Goal: Task Accomplishment & Management: Use online tool/utility

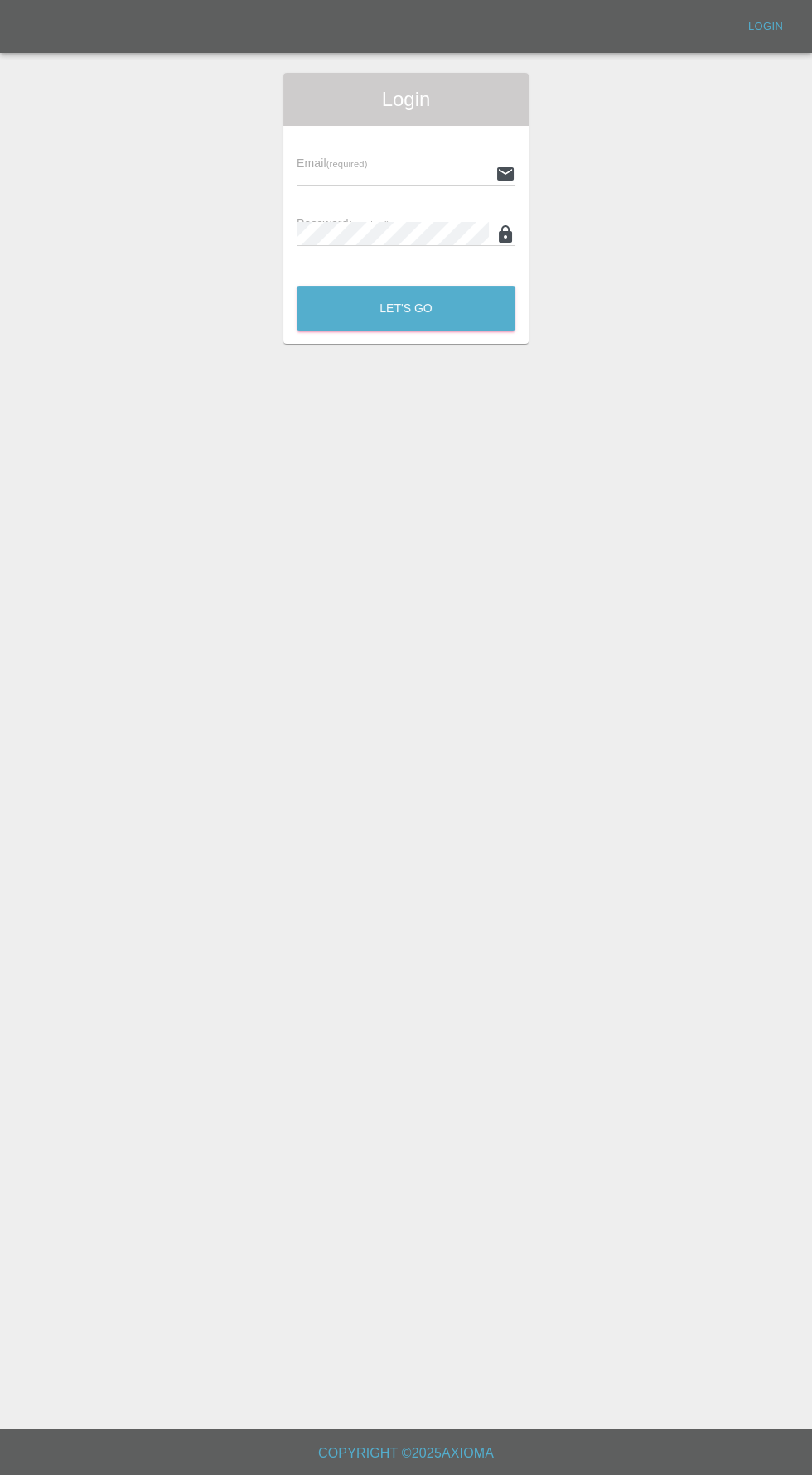
click at [330, 170] on input "text" at bounding box center [393, 173] width 192 height 24
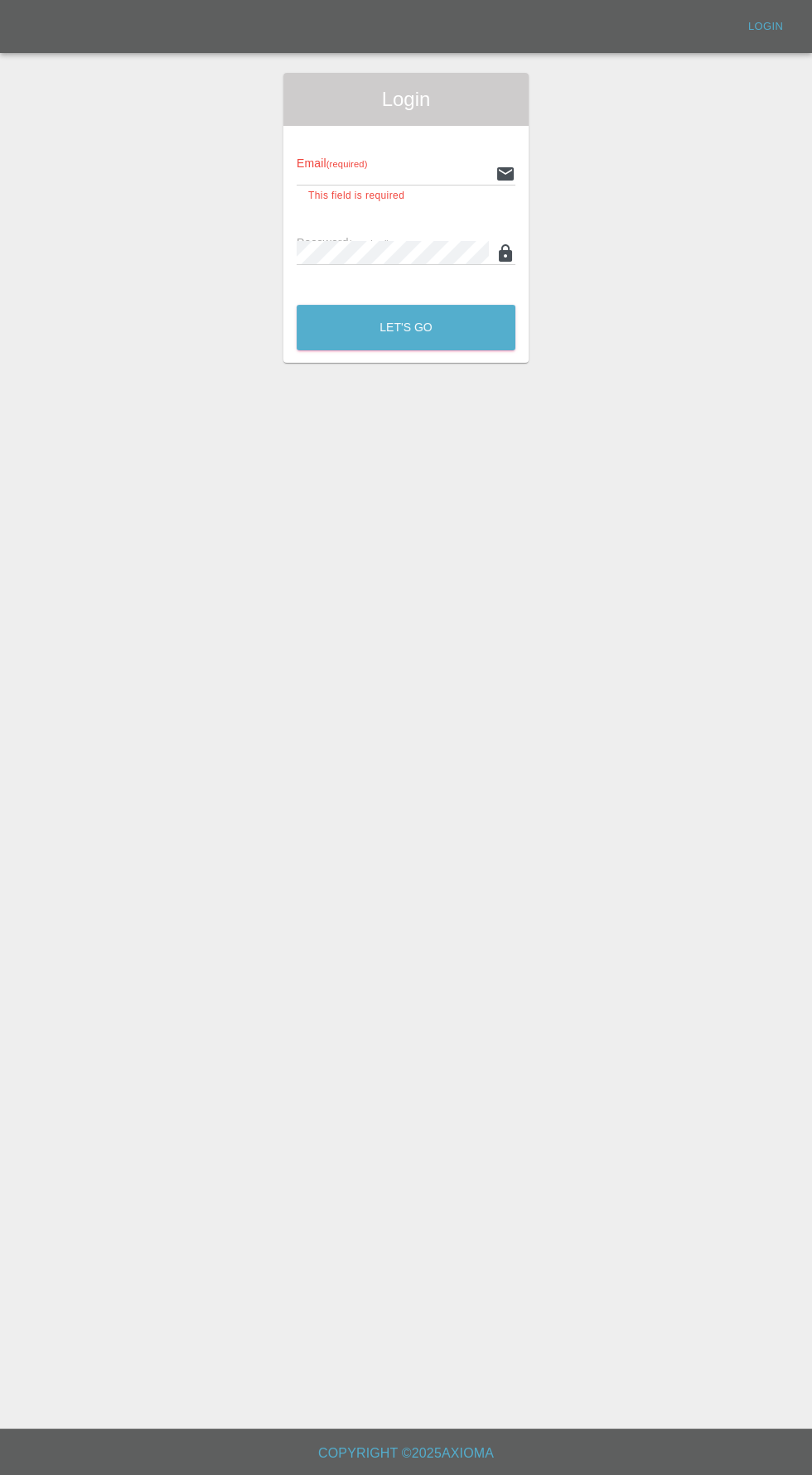
type input "[EMAIL_ADDRESS][DOMAIN_NAME]"
click at [297, 305] on button "Let's Go" at bounding box center [406, 327] width 219 height 45
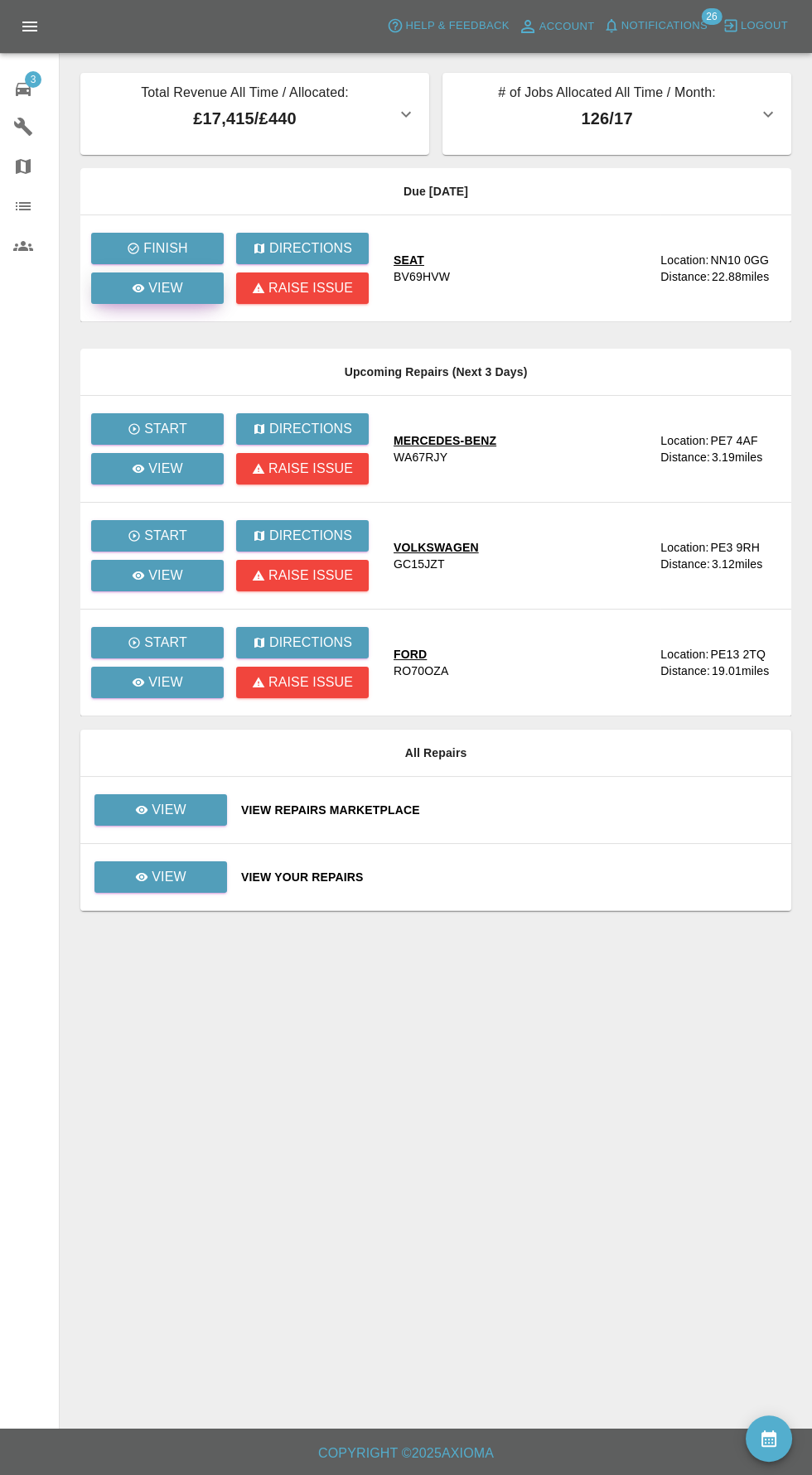
click at [139, 288] on icon at bounding box center [138, 288] width 12 height 9
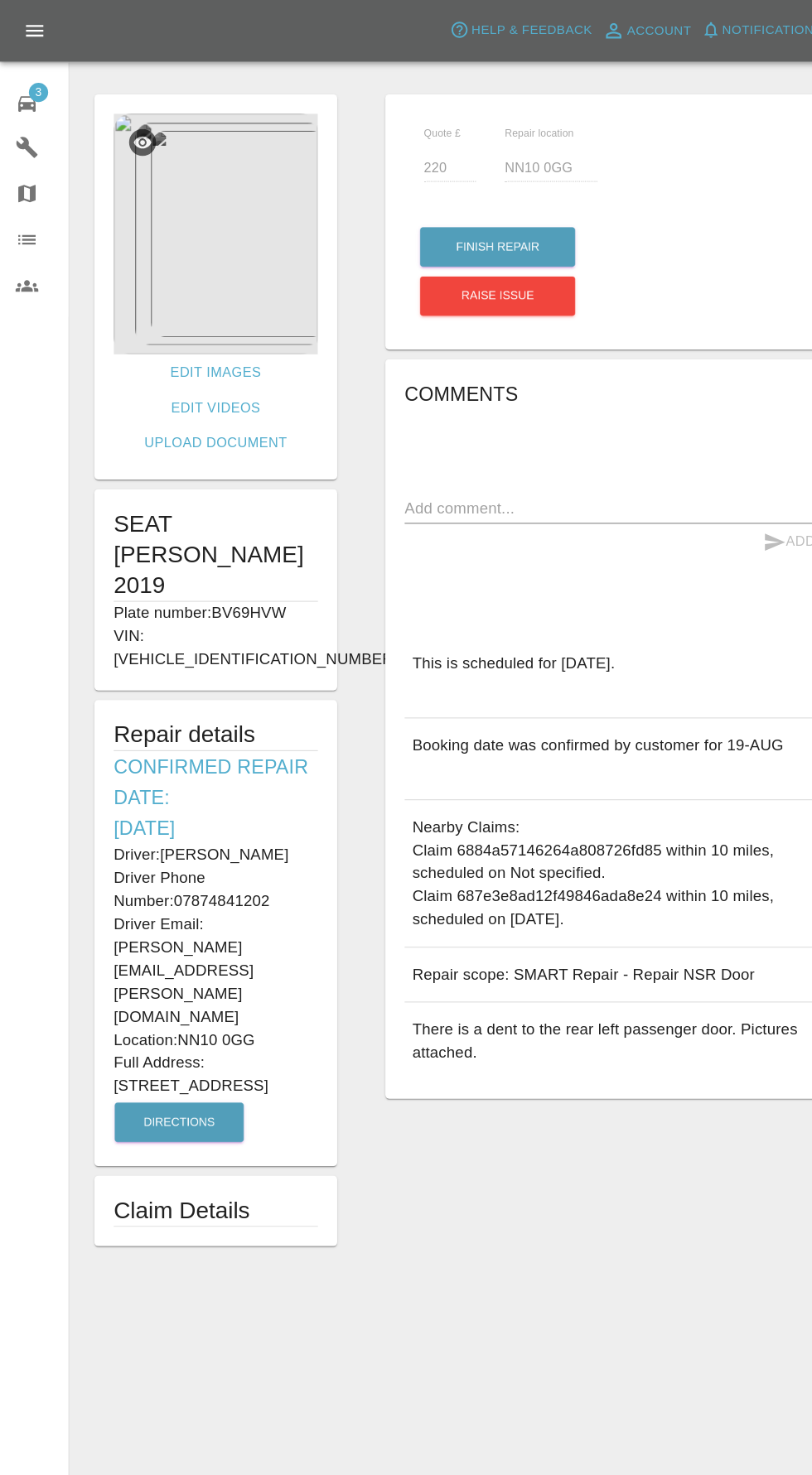
click at [33, 78] on span "3" at bounding box center [33, 79] width 16 height 16
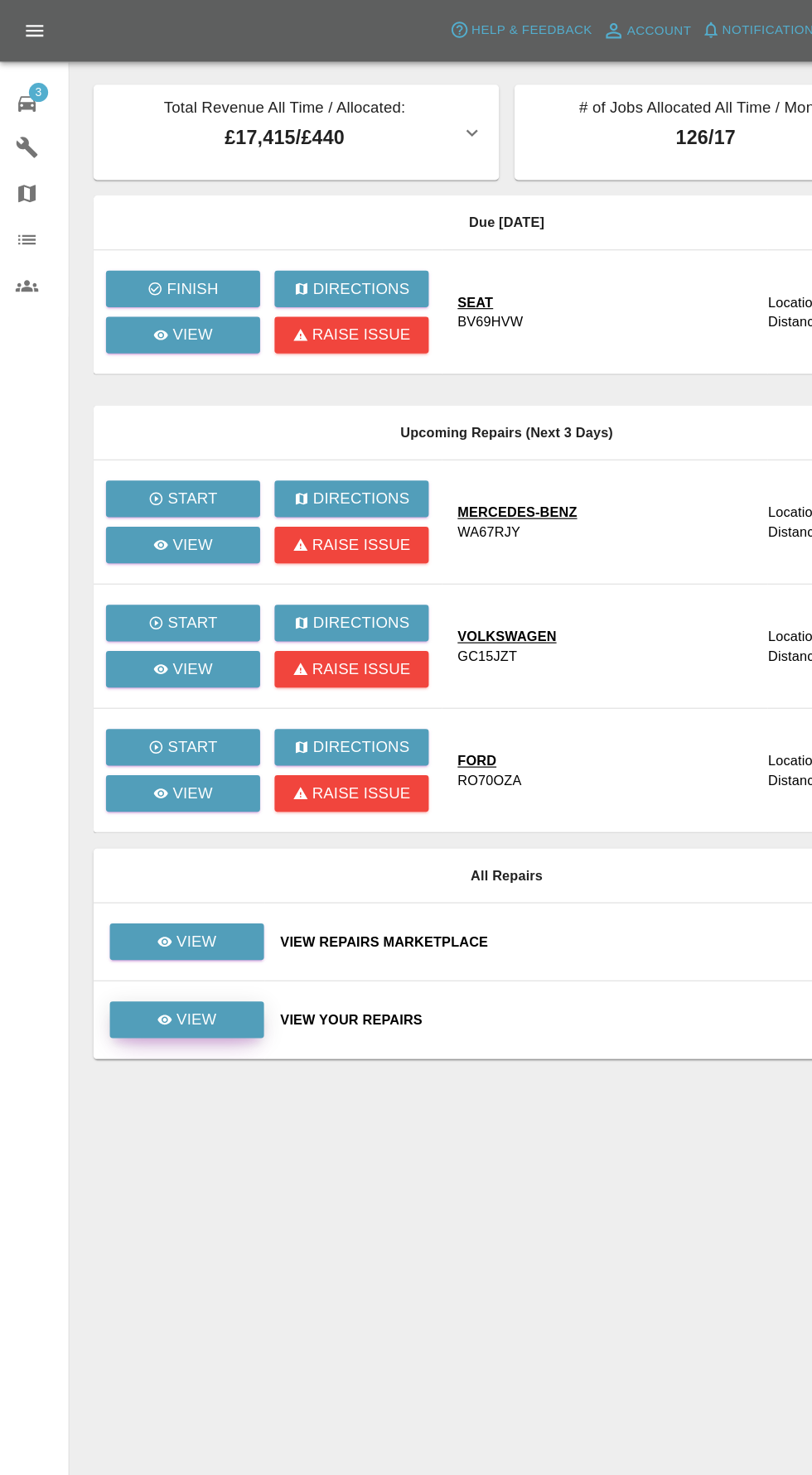
click at [152, 875] on div "View" at bounding box center [160, 876] width 51 height 20
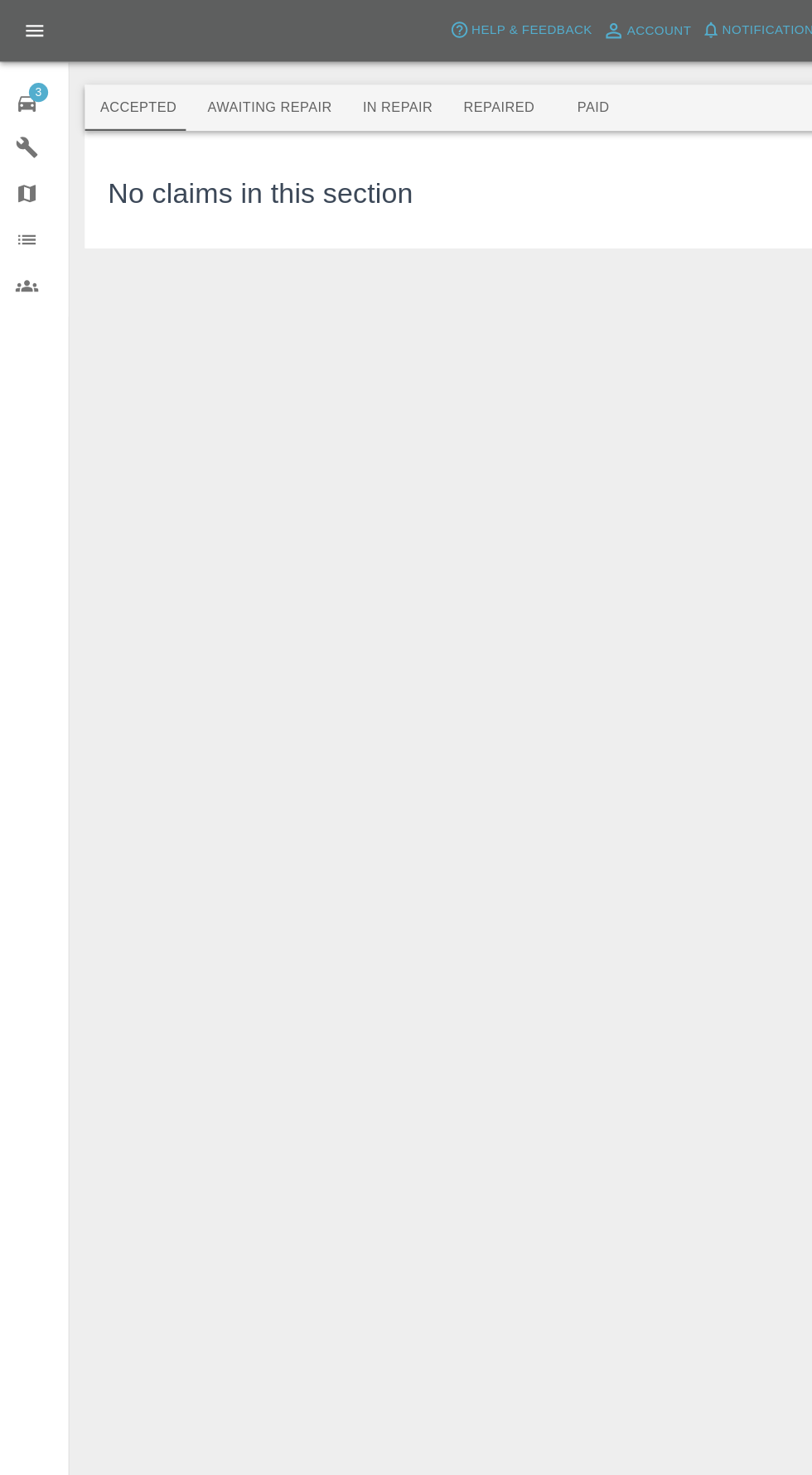
click at [215, 93] on button "Awaiting Repair" at bounding box center [231, 92] width 134 height 39
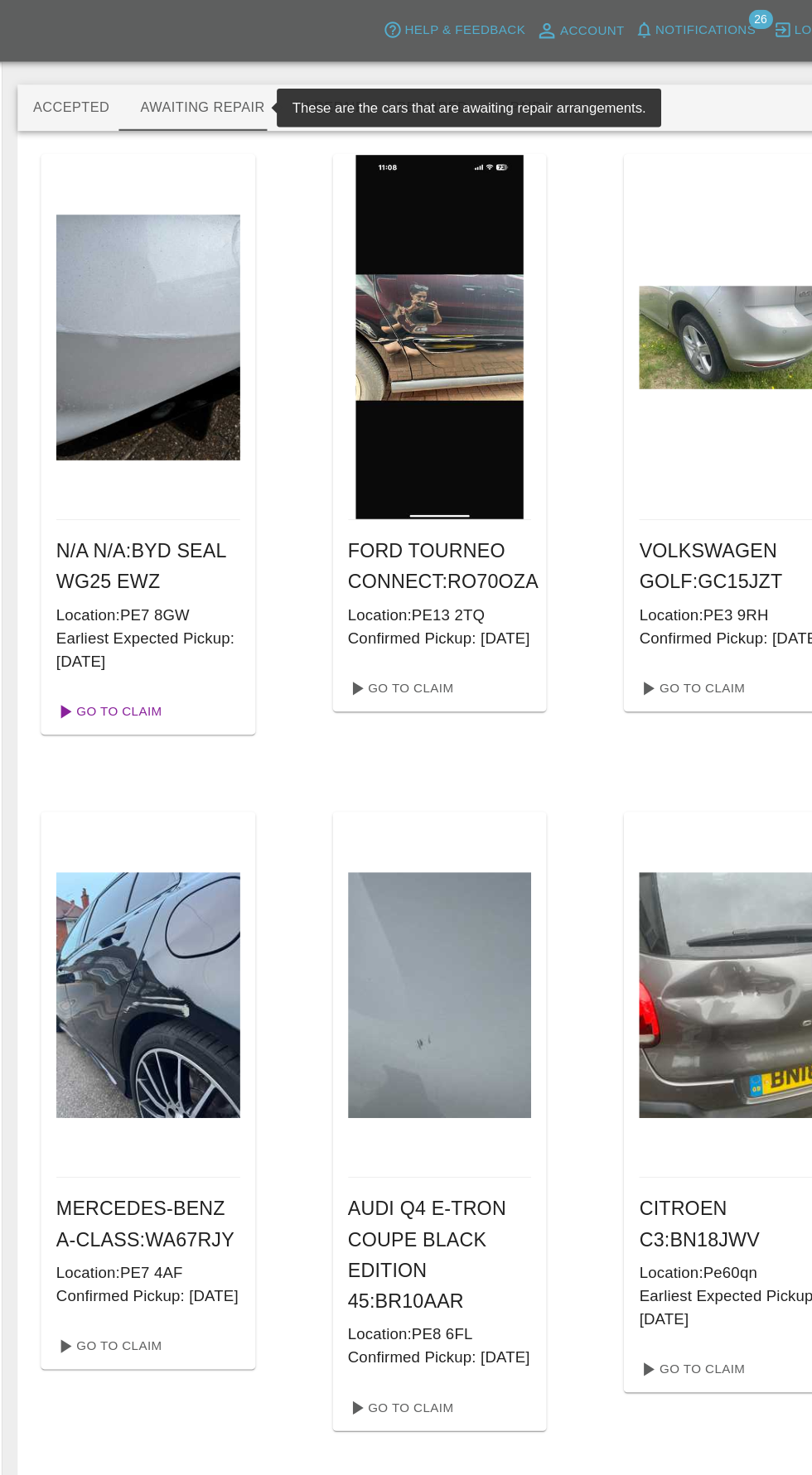
click at [163, 614] on link "Go To Claim" at bounding box center [150, 612] width 102 height 27
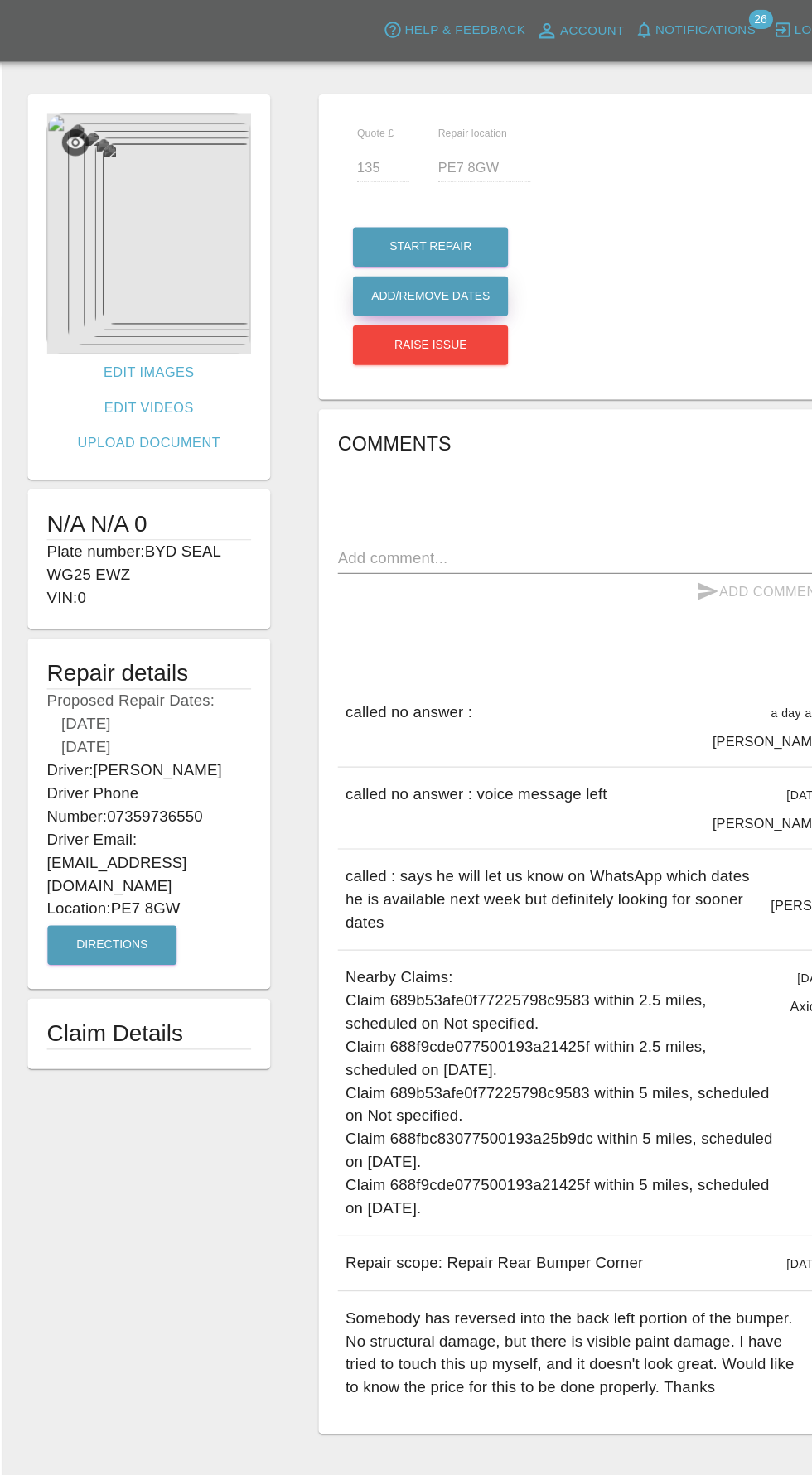
click at [428, 230] on button "Add/Remove Dates" at bounding box center [428, 211] width 134 height 34
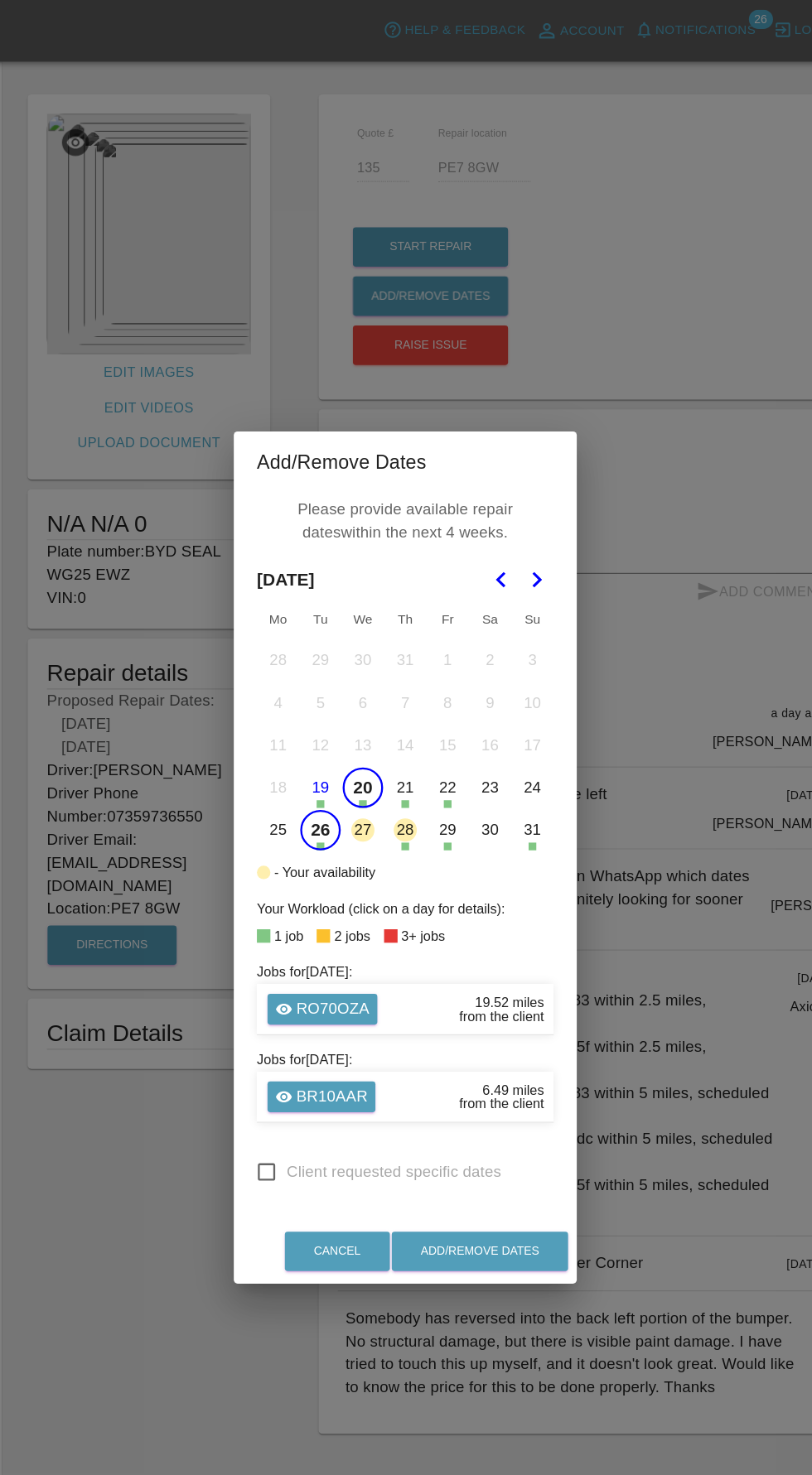
click at [367, 680] on button "20" at bounding box center [369, 677] width 35 height 35
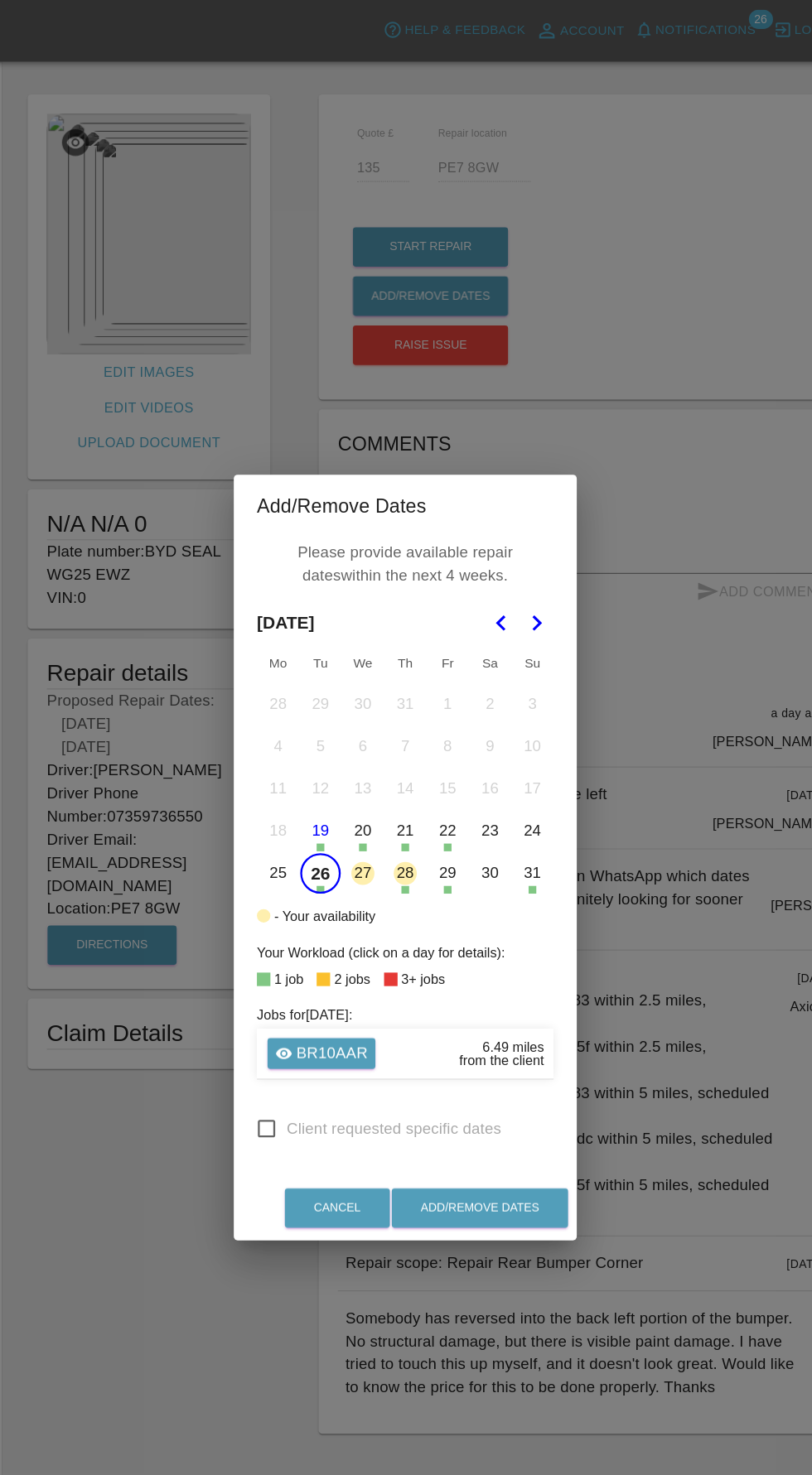
click at [338, 710] on button "19" at bounding box center [332, 715] width 35 height 35
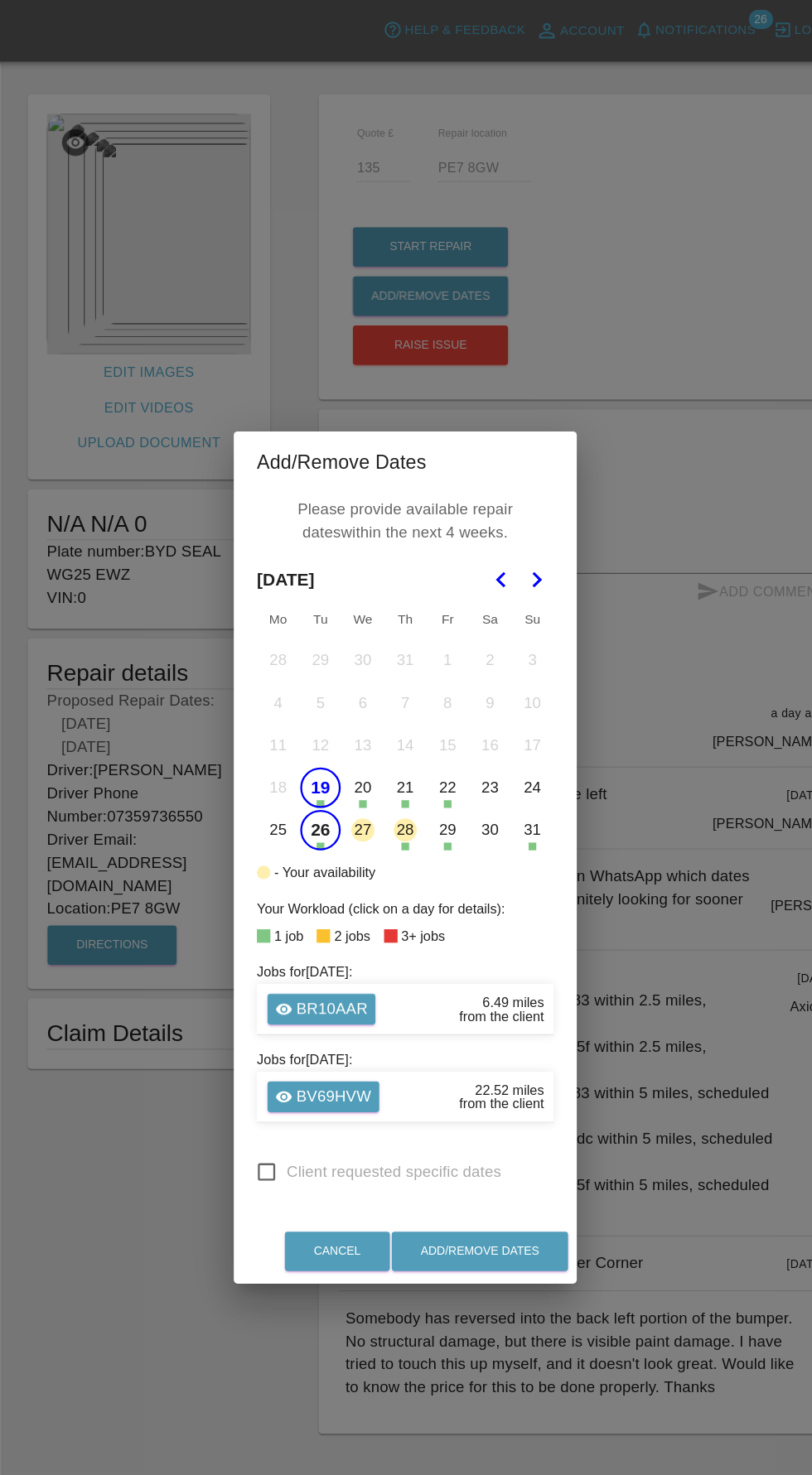
click at [332, 676] on button "19" at bounding box center [332, 677] width 35 height 35
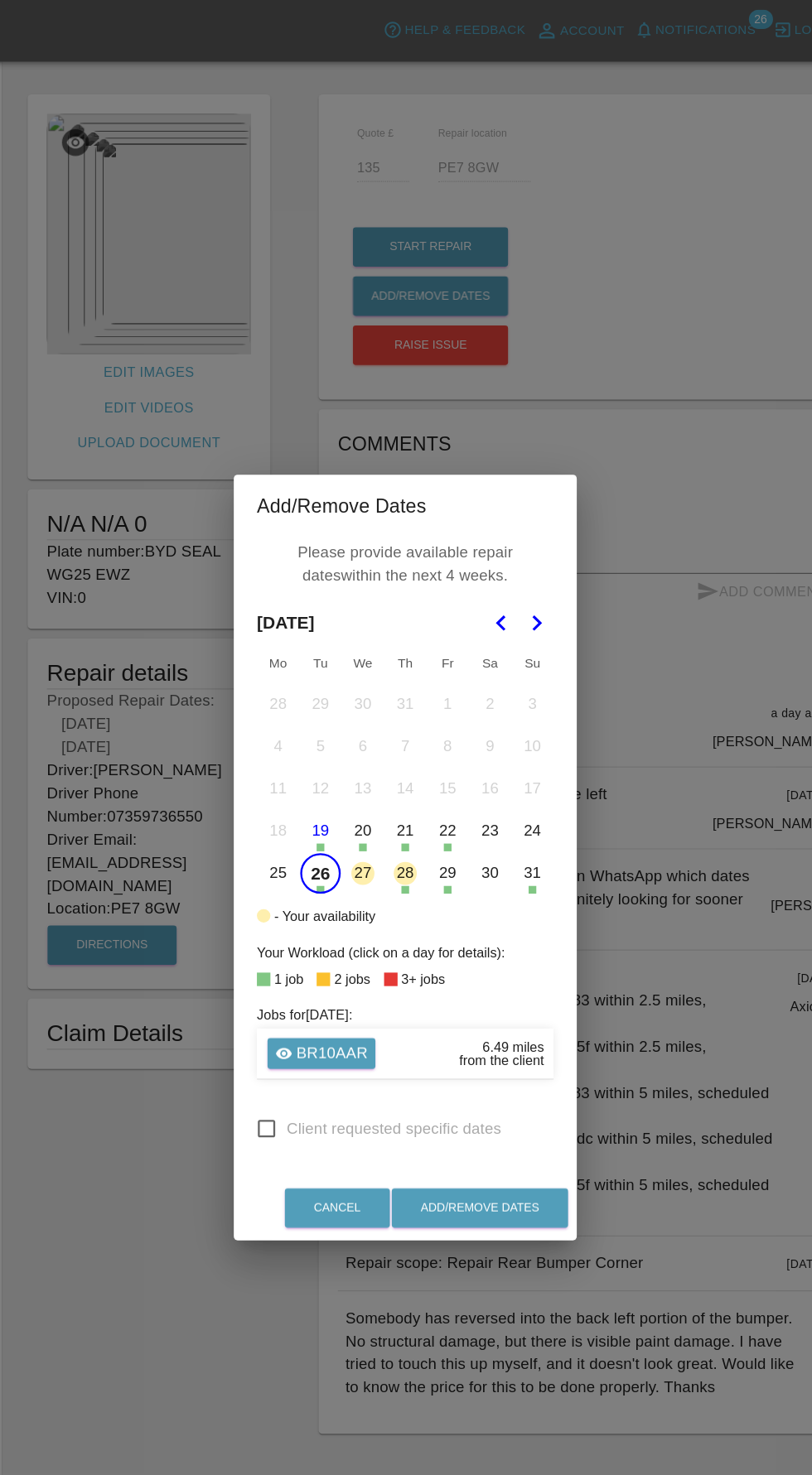
click at [333, 751] on button "26" at bounding box center [332, 751] width 35 height 35
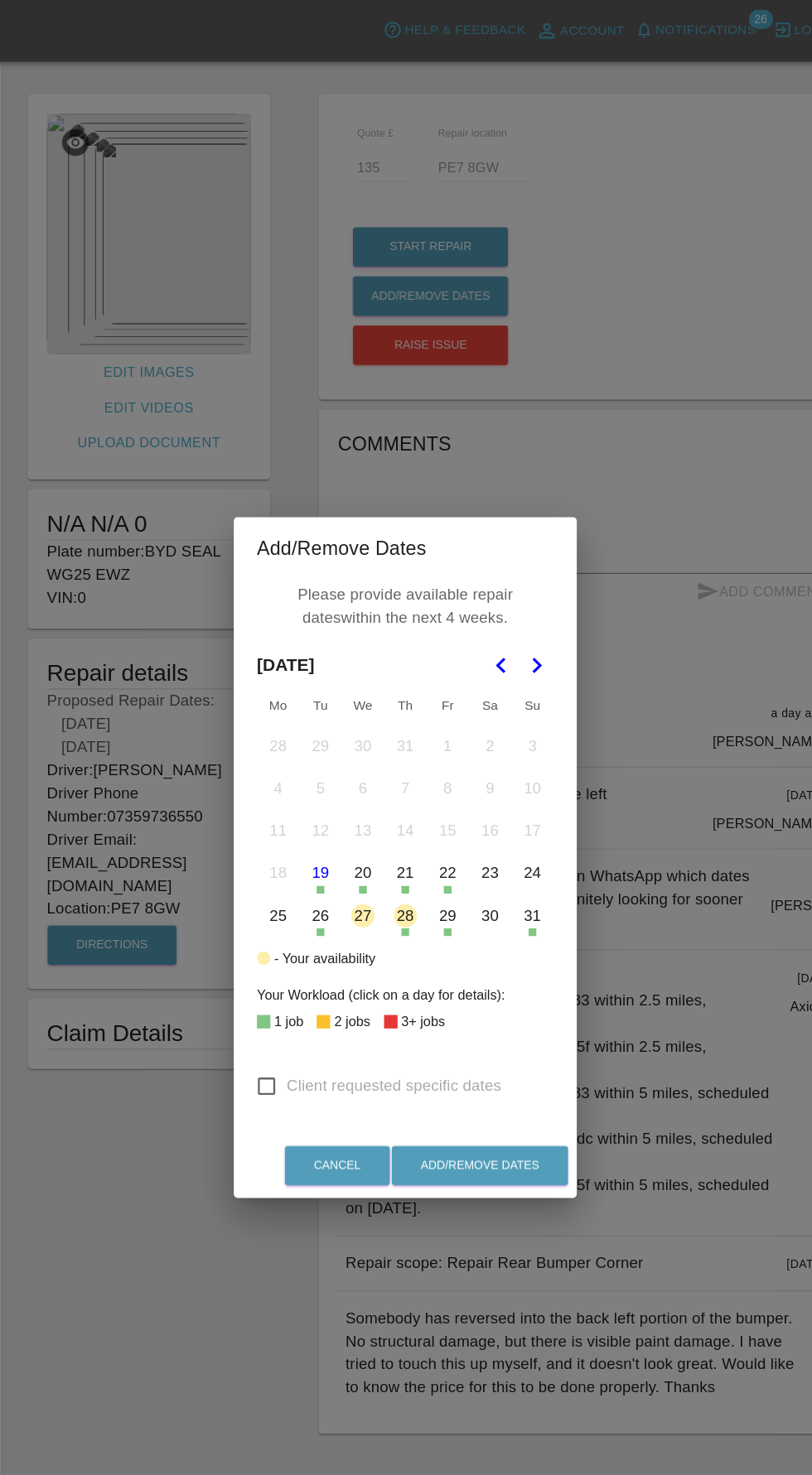
click at [293, 804] on button "25" at bounding box center [296, 787] width 35 height 35
click at [524, 578] on icon "Go to the Next Month" at bounding box center [518, 572] width 20 height 20
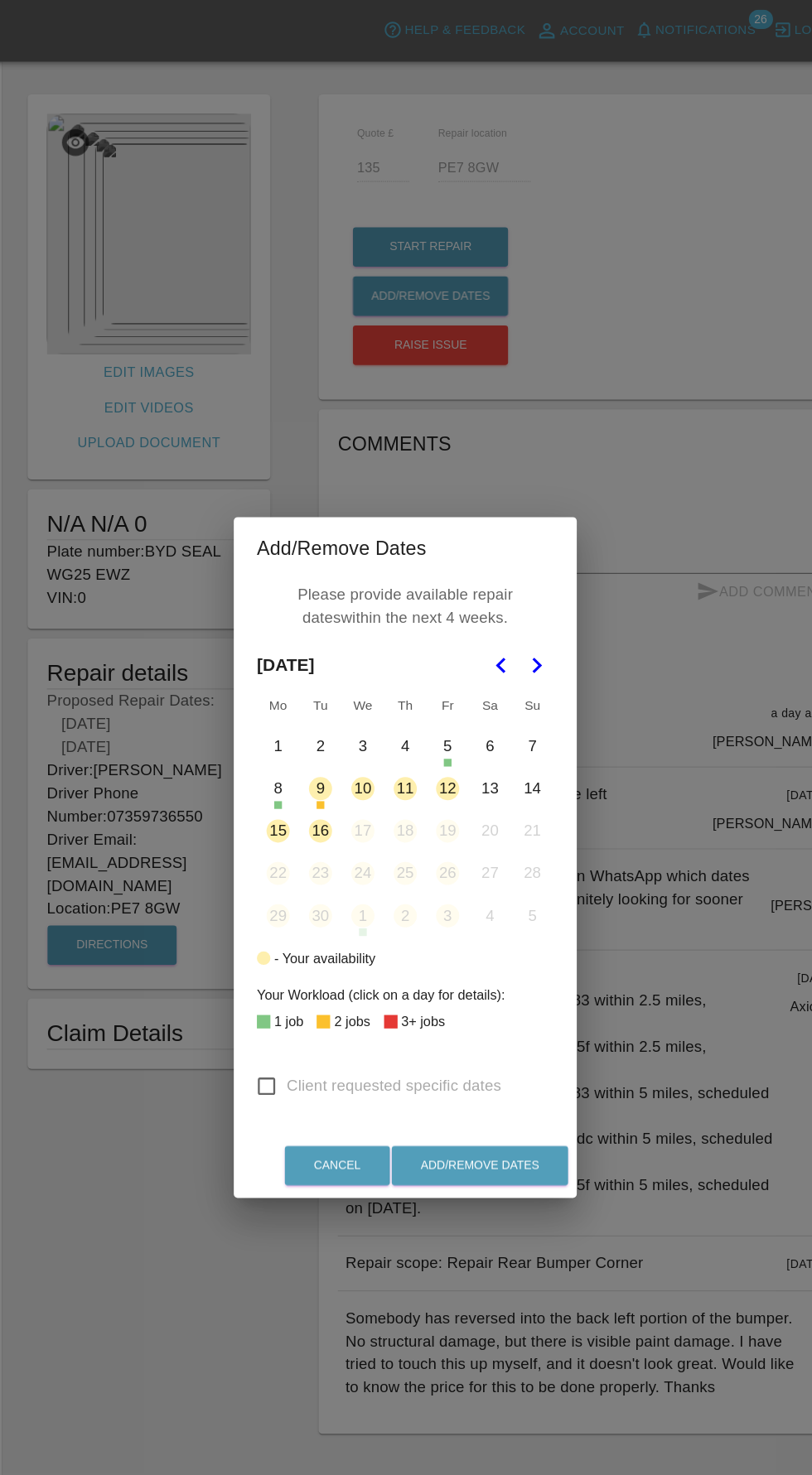
click at [405, 644] on button "4" at bounding box center [406, 642] width 35 height 35
click at [368, 642] on button "3" at bounding box center [369, 642] width 35 height 35
click at [500, 1002] on button "Add/Remove Dates" at bounding box center [470, 1002] width 152 height 34
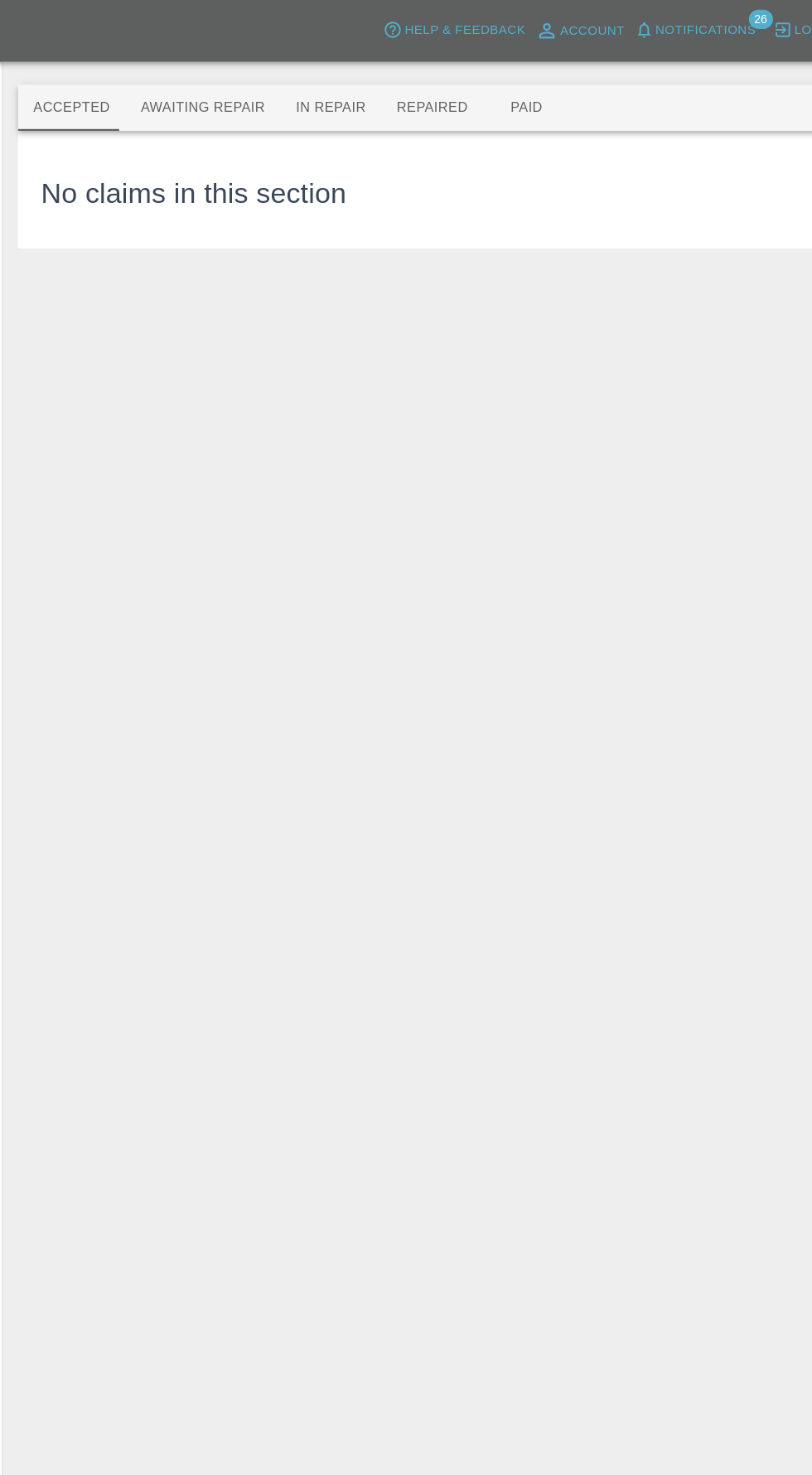
click at [677, 23] on span "Notifications" at bounding box center [664, 26] width 86 height 19
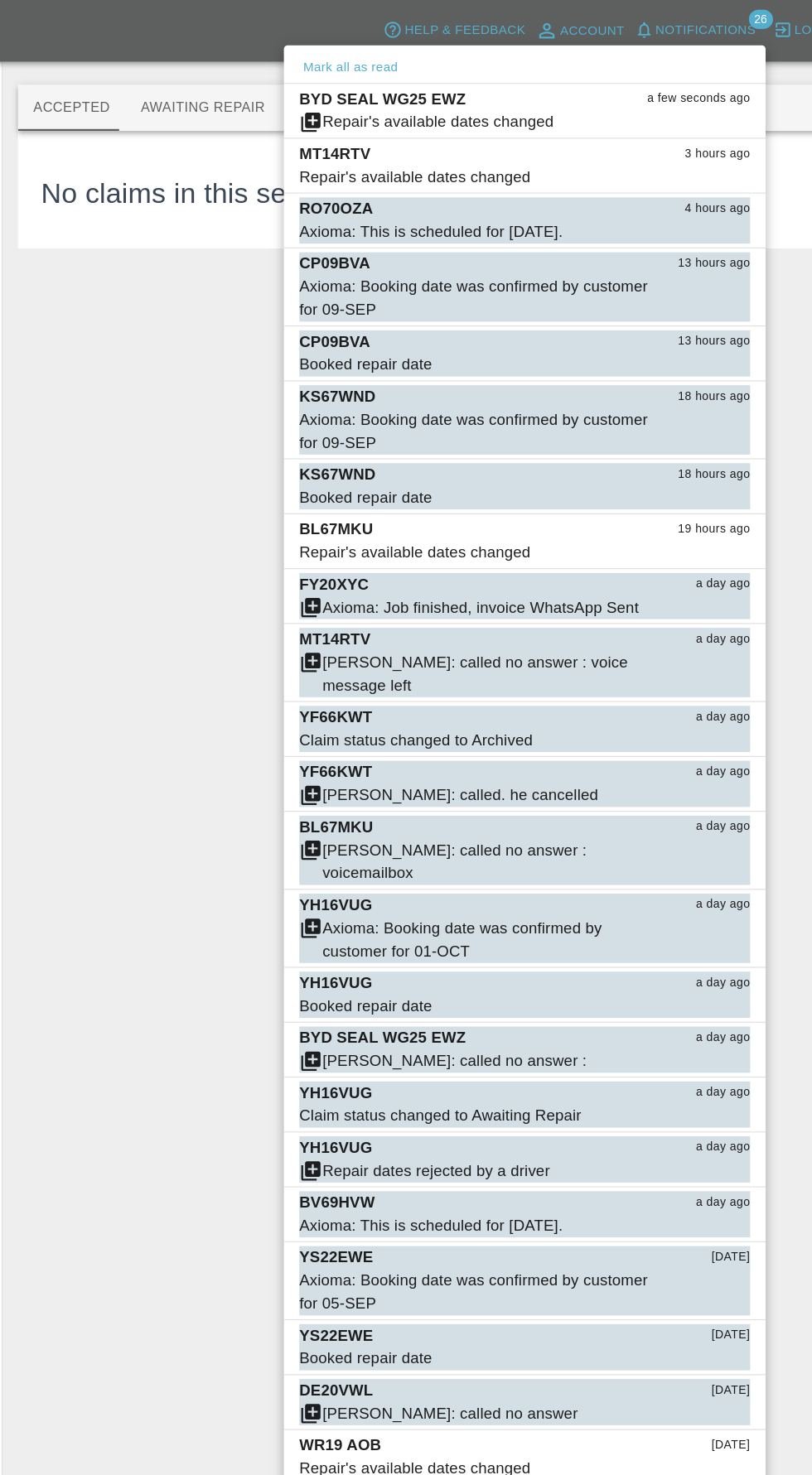
click at [165, 393] on div at bounding box center [406, 737] width 812 height 1475
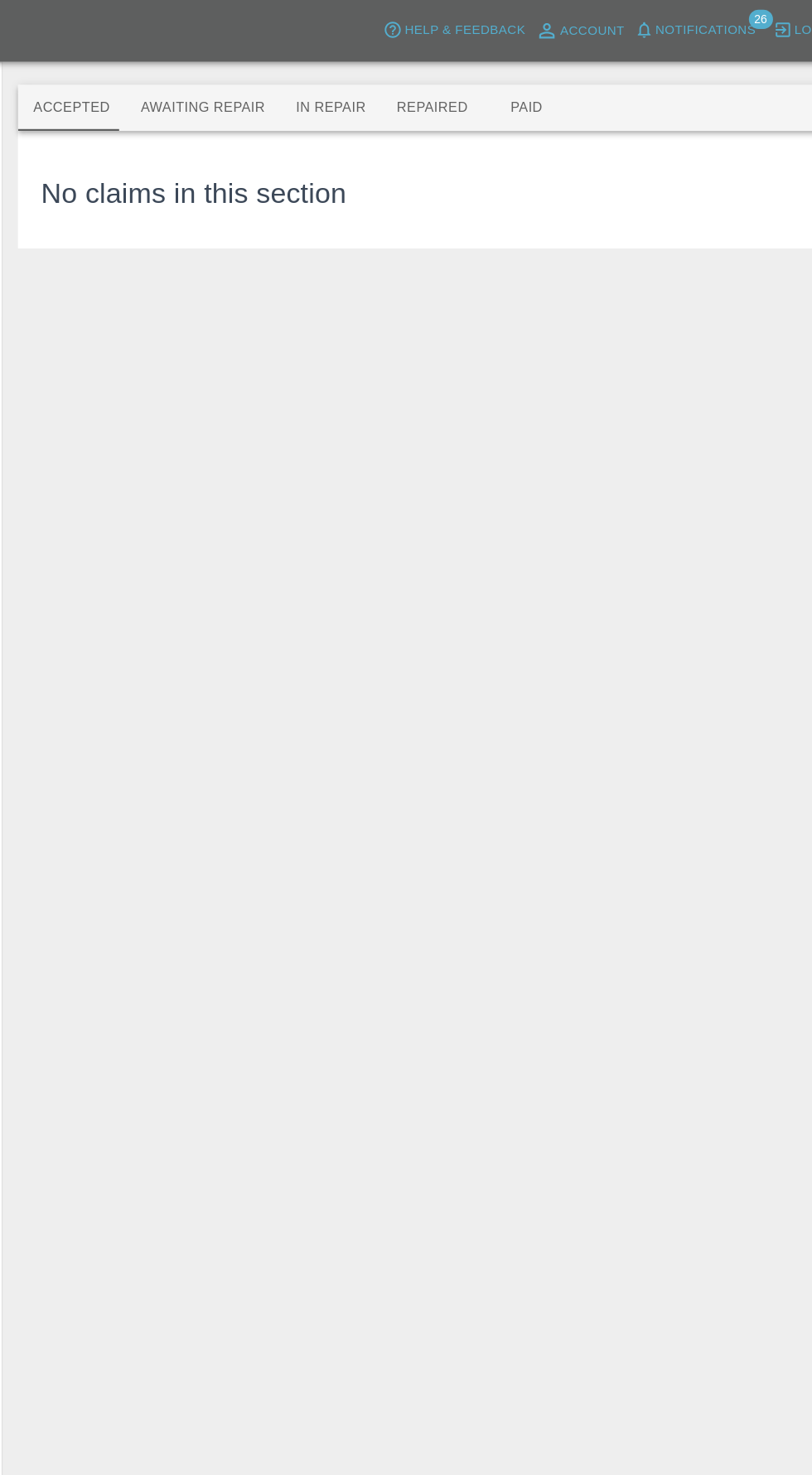
click at [212, 112] on div "No claims in this section" at bounding box center [435, 162] width 726 height 101
click at [216, 93] on button "Awaiting Repair" at bounding box center [231, 92] width 134 height 39
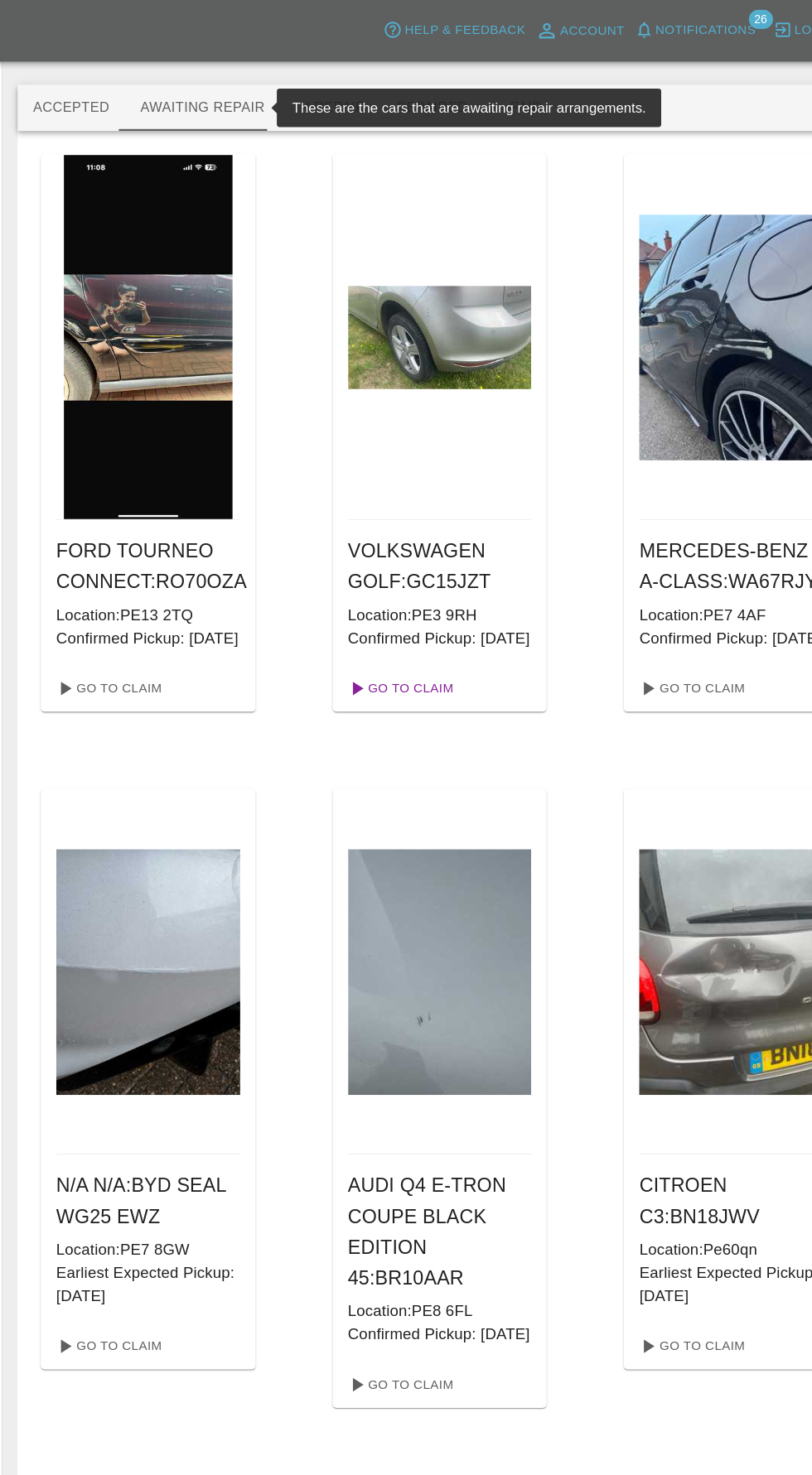
click at [429, 605] on link "Go To Claim" at bounding box center [402, 592] width 102 height 27
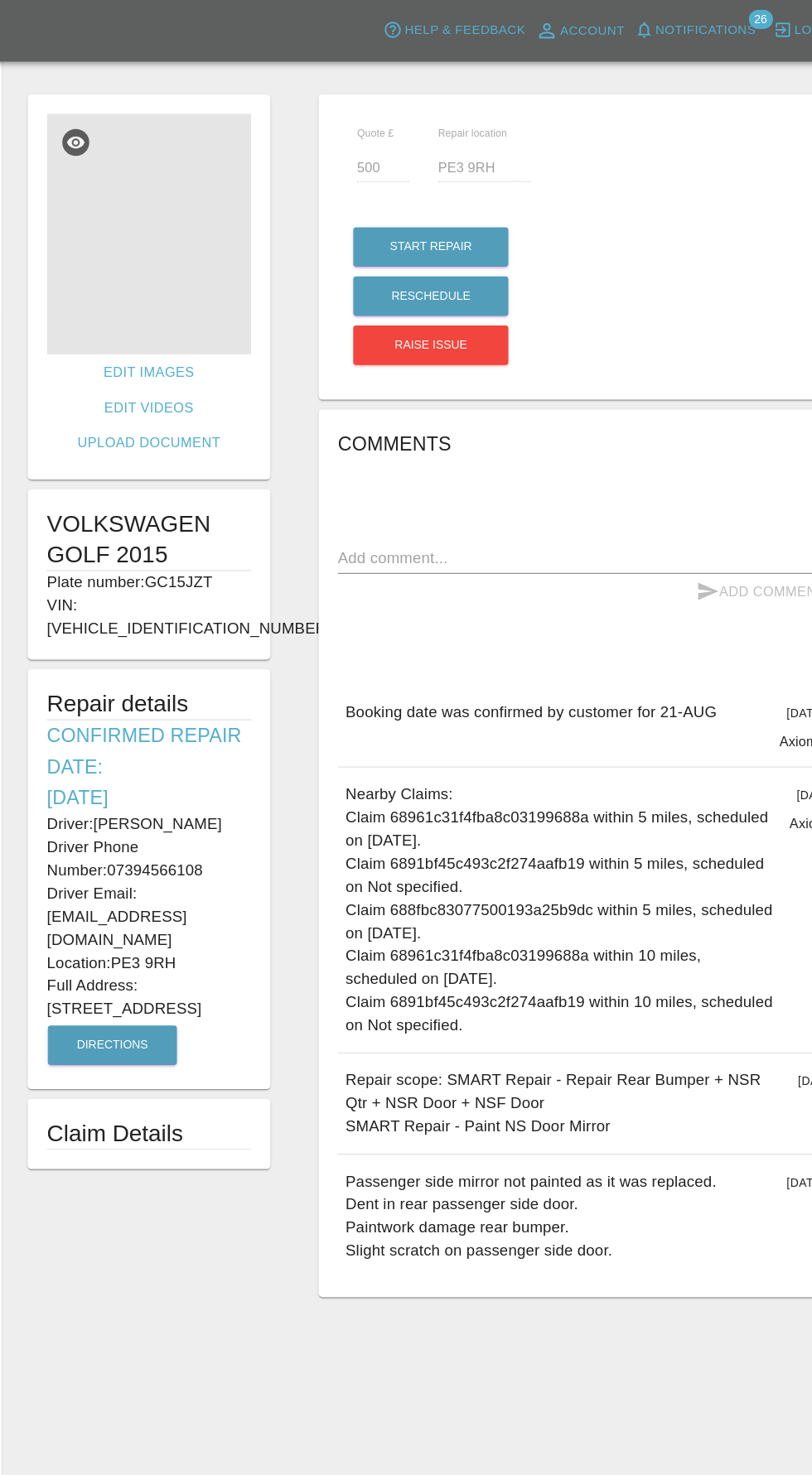
click at [214, 226] on img at bounding box center [185, 201] width 176 height 207
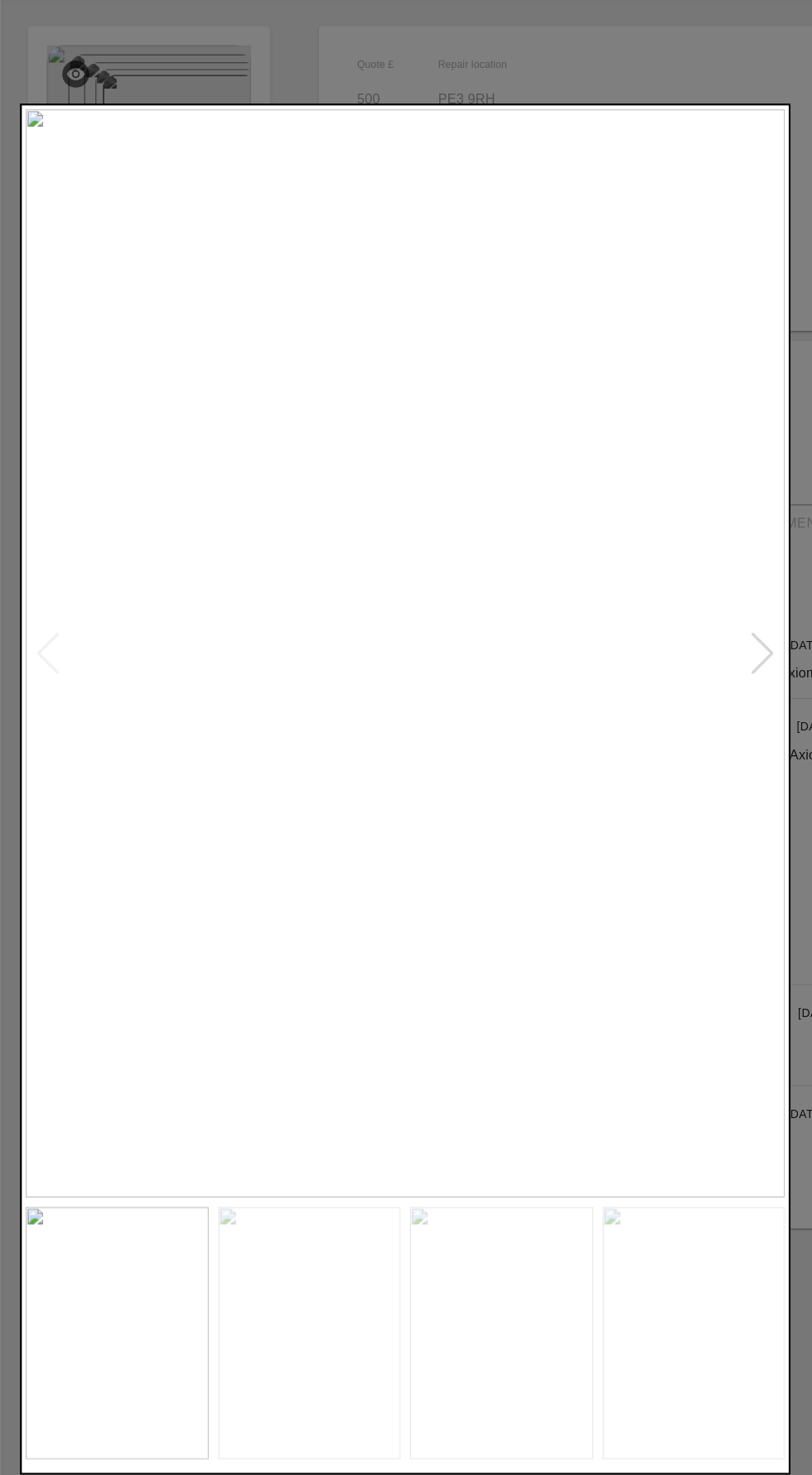
click at [704, 626] on div at bounding box center [712, 621] width 22 height 37
click at [706, 614] on div at bounding box center [712, 621] width 22 height 37
click at [703, 629] on div at bounding box center [712, 621] width 22 height 37
click at [710, 629] on div at bounding box center [712, 621] width 22 height 37
click at [704, 634] on div at bounding box center [712, 621] width 22 height 37
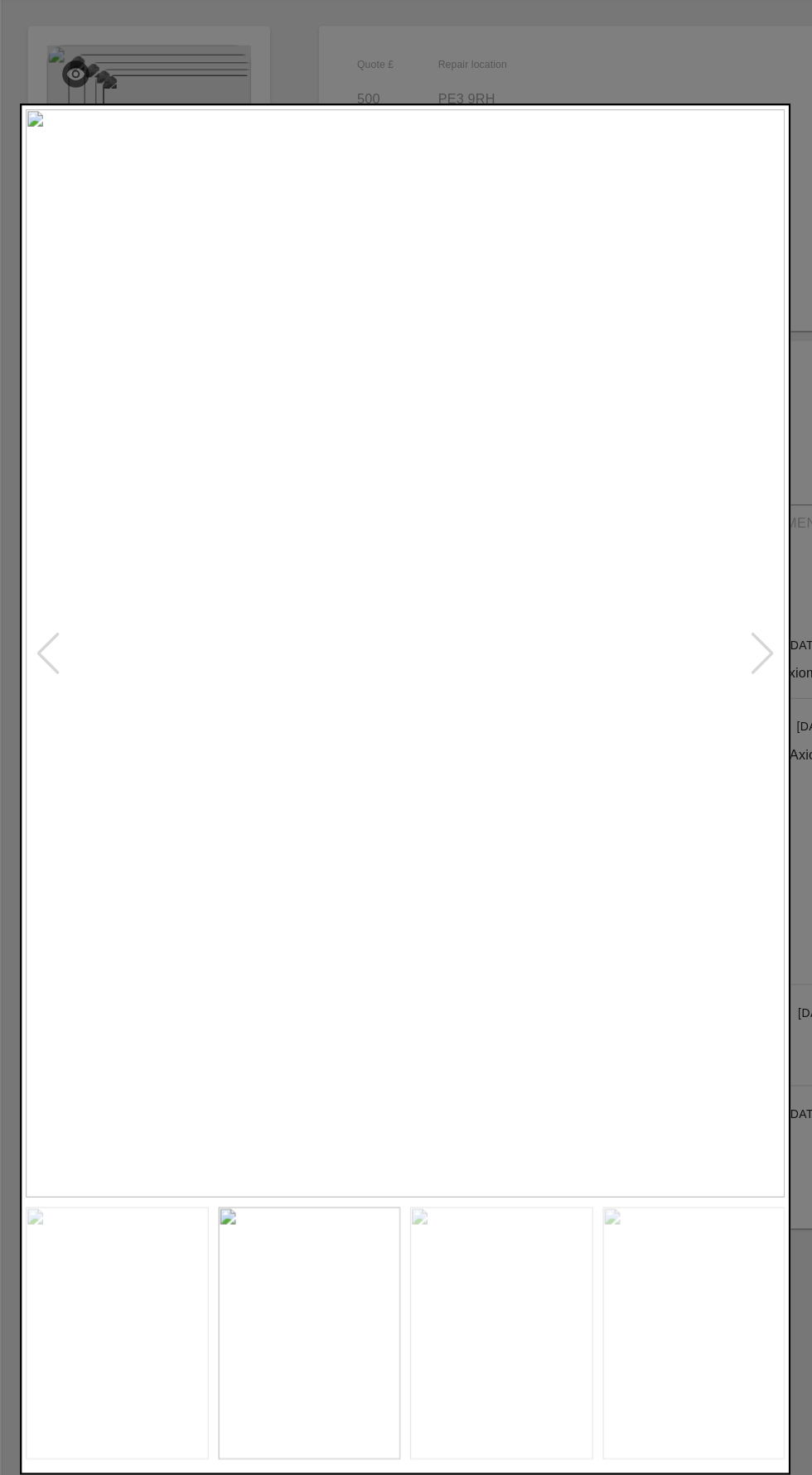
click at [706, 634] on div at bounding box center [712, 621] width 22 height 37
click at [710, 633] on div at bounding box center [712, 621] width 22 height 37
click at [712, 624] on div at bounding box center [712, 621] width 22 height 37
click at [620, 129] on div at bounding box center [406, 737] width 812 height 1475
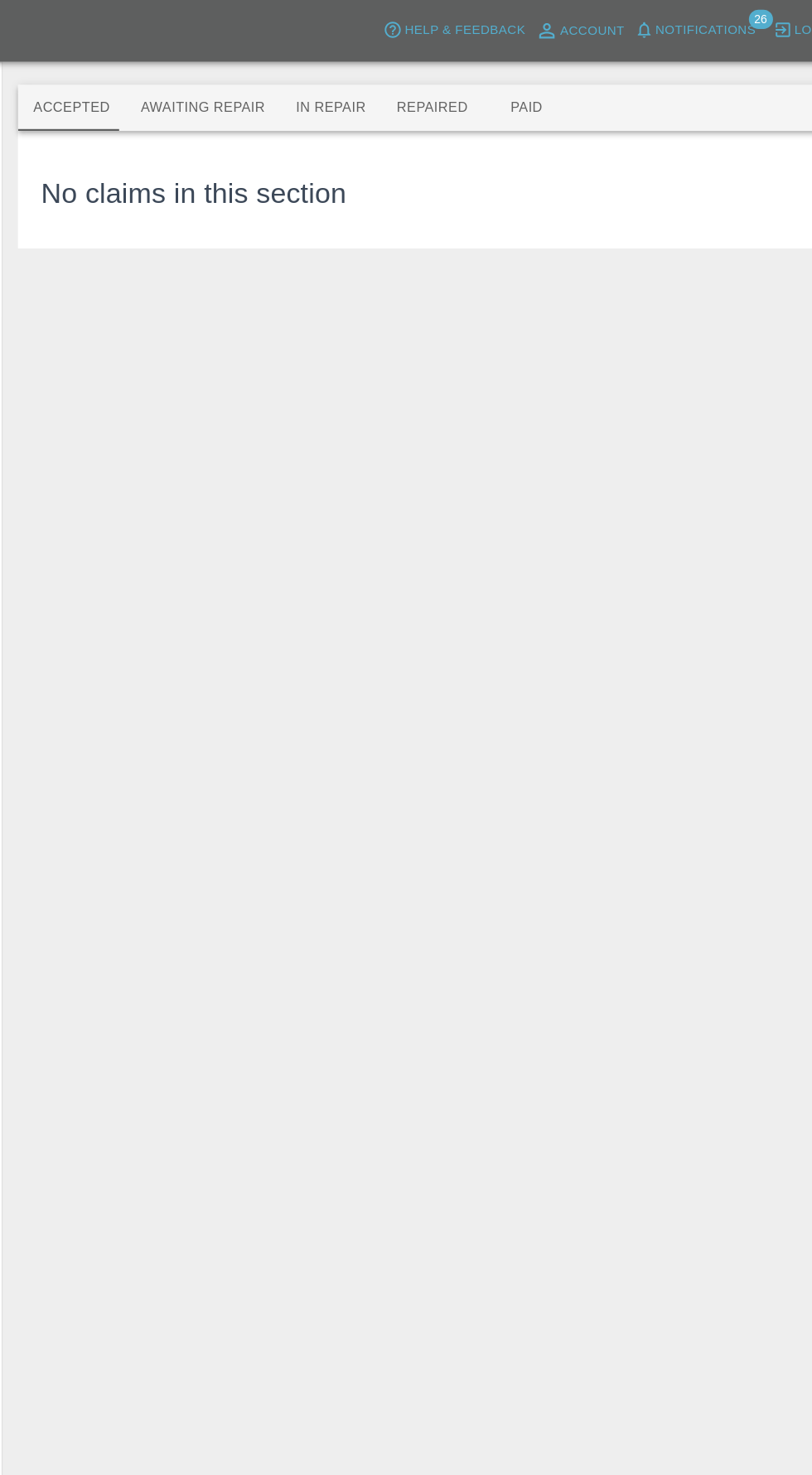
click at [224, 86] on button "Awaiting Repair" at bounding box center [231, 92] width 134 height 39
